Goal: Task Accomplishment & Management: Manage account settings

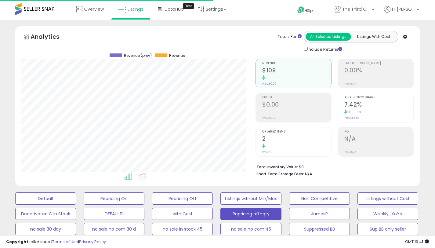
select select "**"
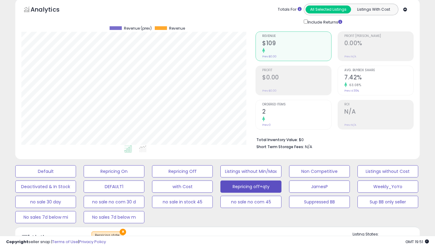
scroll to position [296, 0]
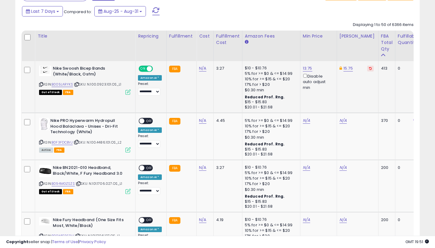
click at [41, 84] on icon at bounding box center [41, 84] width 4 height 3
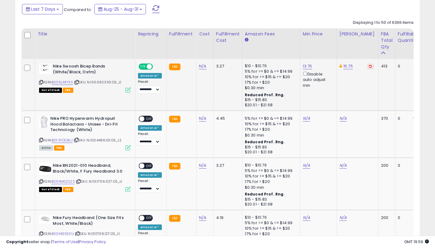
scroll to position [301, 0]
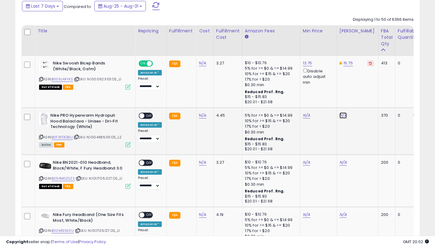
click at [339, 114] on link "N/A" at bounding box center [342, 115] width 7 height 6
type input "*****"
click at [362, 94] on icon "submit" at bounding box center [361, 93] width 4 height 4
click at [305, 116] on link "N/A" at bounding box center [306, 115] width 7 height 6
type input "*****"
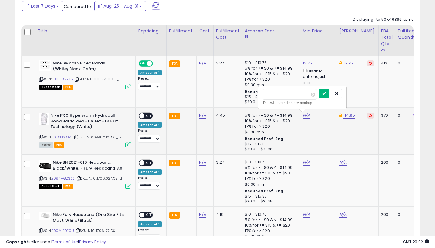
click at [328, 98] on button "submit" at bounding box center [324, 93] width 10 height 9
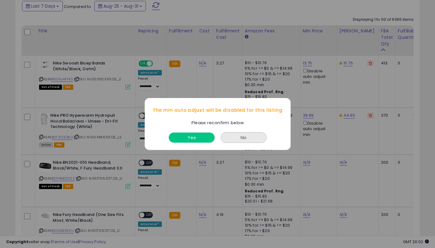
click at [190, 138] on button "Yes" at bounding box center [192, 137] width 46 height 10
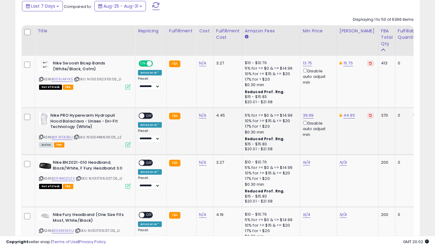
click at [142, 115] on span at bounding box center [141, 115] width 5 height 5
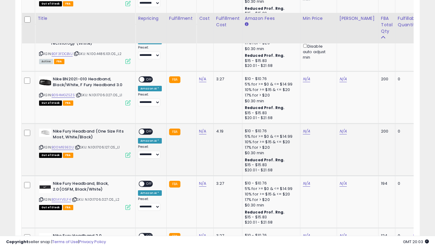
scroll to position [397, 0]
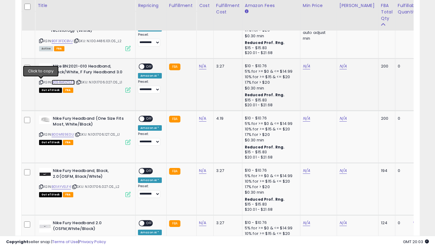
click at [69, 82] on link "B094MGZSZS" at bounding box center [63, 82] width 23 height 5
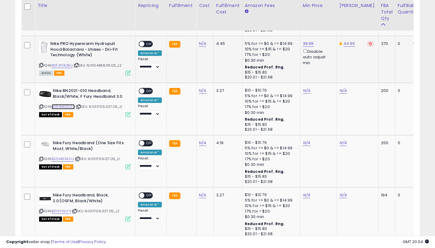
scroll to position [361, 0]
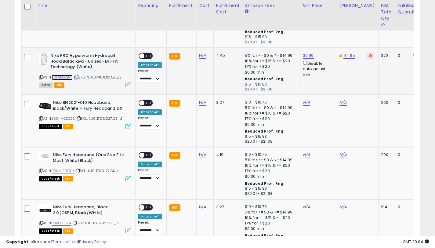
click at [66, 78] on link "B0F3FDCBVJ" at bounding box center [62, 77] width 21 height 5
click at [70, 117] on link "B094MGZSZS" at bounding box center [63, 118] width 23 height 5
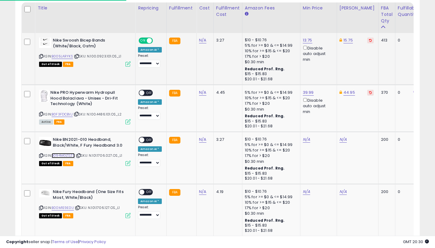
scroll to position [324, 0]
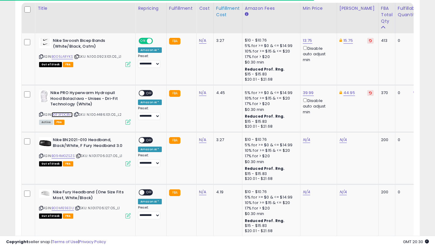
click at [71, 114] on link "B0F3FDCBVJ" at bounding box center [62, 114] width 21 height 5
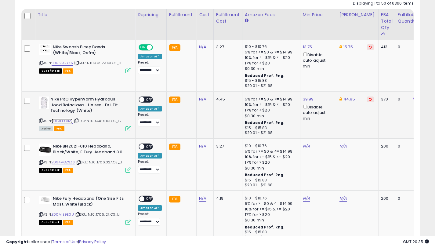
scroll to position [316, 0]
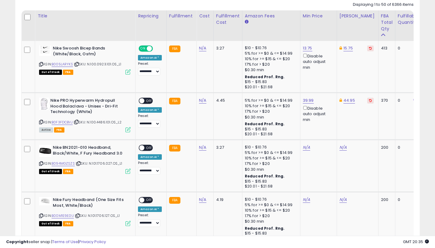
click at [41, 123] on icon at bounding box center [41, 121] width 4 height 3
click at [307, 102] on link "39.99" at bounding box center [308, 100] width 11 height 6
click at [316, 80] on span at bounding box center [314, 79] width 4 height 4
type input "*****"
click at [331, 78] on button "submit" at bounding box center [325, 78] width 10 height 9
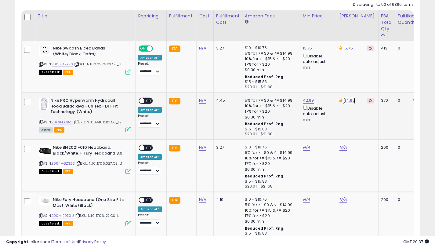
click at [346, 99] on link "44.95" at bounding box center [349, 100] width 12 height 6
click at [313, 79] on input "*****" at bounding box center [332, 79] width 54 height 10
click at [321, 79] on input "*****" at bounding box center [332, 79] width 54 height 10
type input "*****"
drag, startPoint x: 369, startPoint y: 81, endPoint x: 354, endPoint y: 81, distance: 15.6
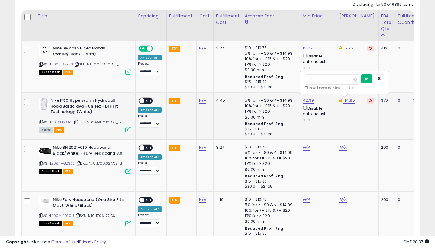
click at [369, 81] on button "submit" at bounding box center [366, 78] width 10 height 9
click at [142, 103] on span at bounding box center [141, 100] width 5 height 5
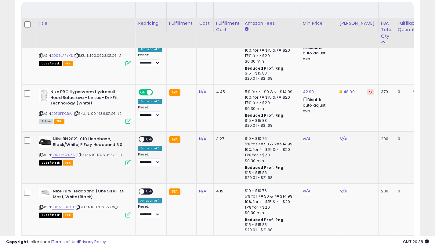
scroll to position [343, 0]
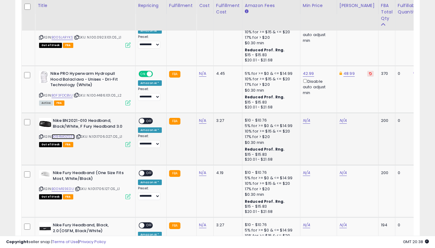
click at [72, 136] on link "B094MGZSZS" at bounding box center [63, 136] width 23 height 5
drag, startPoint x: 123, startPoint y: 126, endPoint x: 52, endPoint y: 120, distance: 70.4
click at [53, 120] on b "Nike BN2021-010 Headband, Black/White, F Fury Headband 3.0" at bounding box center [90, 124] width 74 height 13
copy div "Nike BN2021-010 Headband, Black/White, F Fury Headband 3.0"
